Goal: Task Accomplishment & Management: Manage account settings

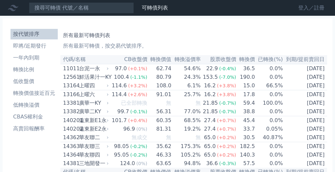
click at [305, 8] on link "登入／註冊" at bounding box center [311, 8] width 37 height 11
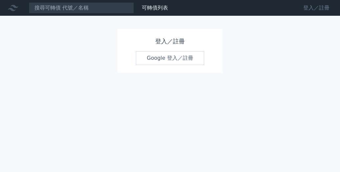
click at [311, 10] on link "登入／註冊" at bounding box center [316, 8] width 37 height 11
drag, startPoint x: 252, startPoint y: 29, endPoint x: 98, endPoint y: 73, distance: 160.3
click at [98, 73] on div "可轉債列表 財務數據 可轉債列表 財務數據 登入／註冊 登入／註冊 登入／註冊 Google 登入／註冊" at bounding box center [170, 86] width 340 height 172
click at [168, 59] on link "Google 登入／註冊" at bounding box center [170, 58] width 68 height 14
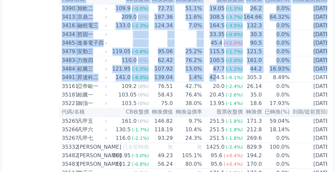
scroll to position [1323, 0]
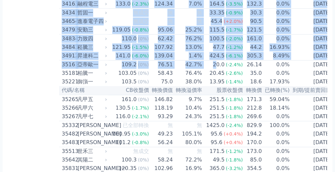
drag, startPoint x: 194, startPoint y: 103, endPoint x: 211, endPoint y: 170, distance: 69.1
